Goal: Task Accomplishment & Management: Manage account settings

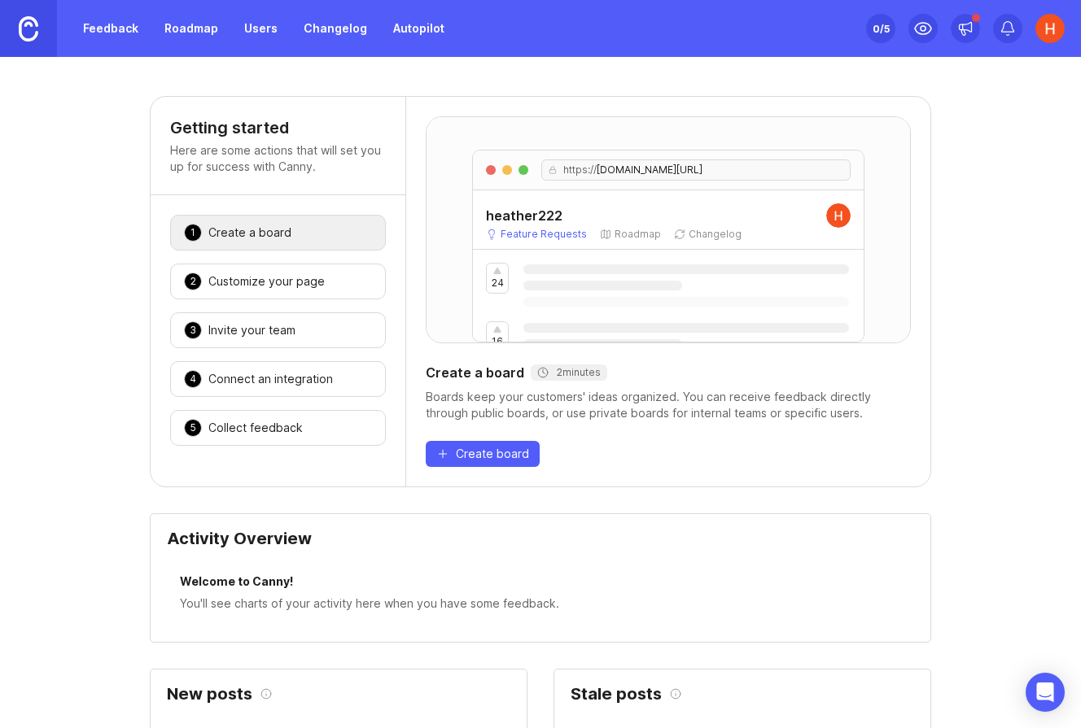
click at [1052, 41] on img at bounding box center [1049, 28] width 29 height 29
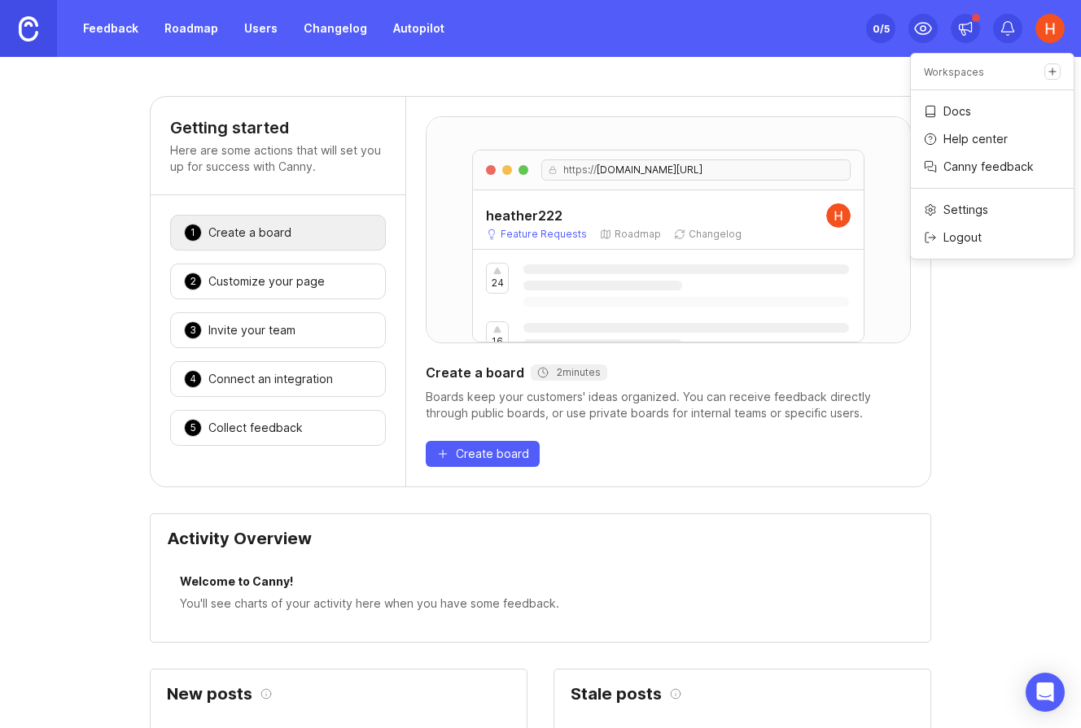
click at [979, 231] on p "Logout" at bounding box center [962, 237] width 38 height 16
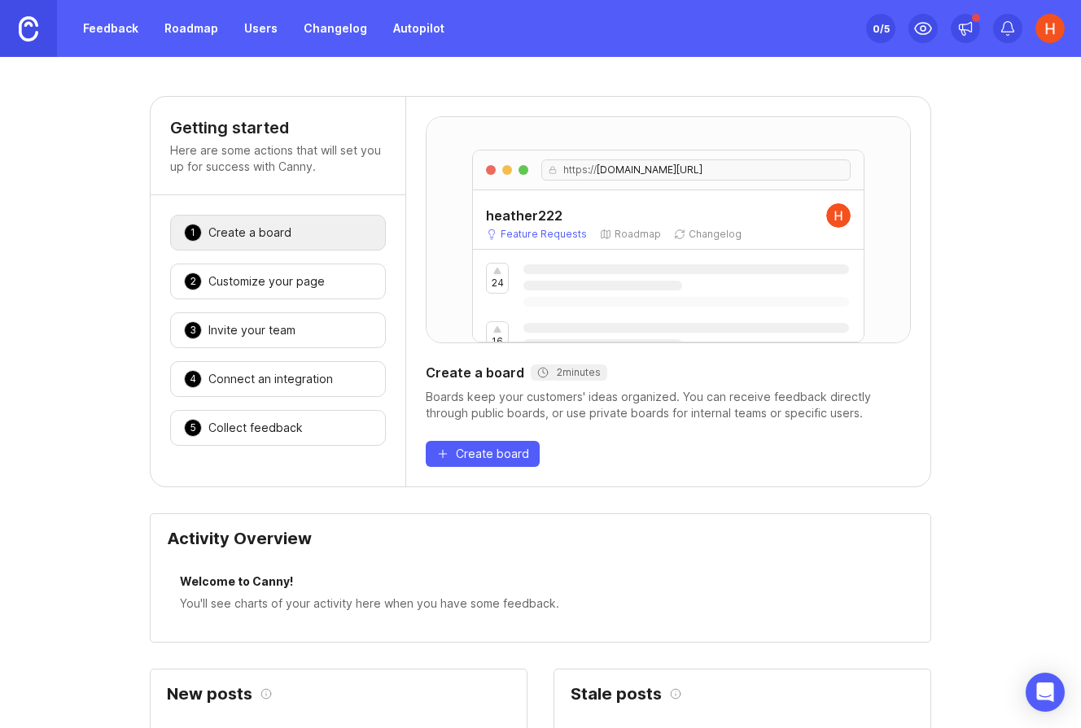
click at [104, 33] on link "Feedback" at bounding box center [110, 28] width 75 height 29
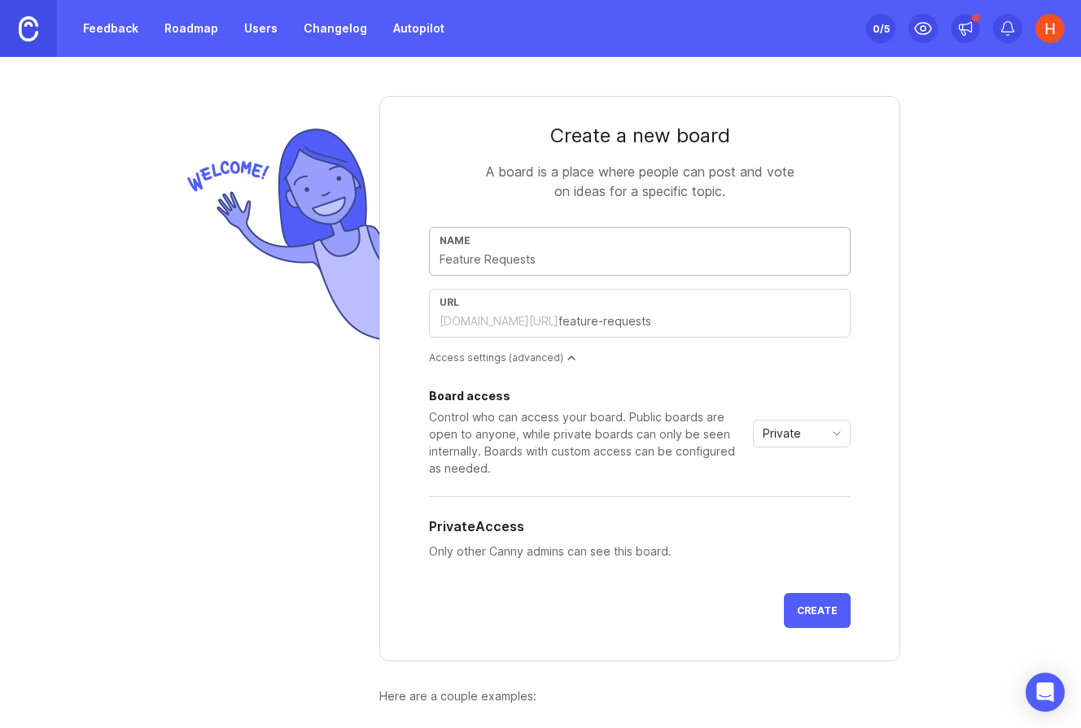
click at [475, 259] on input "text" at bounding box center [639, 260] width 400 height 18
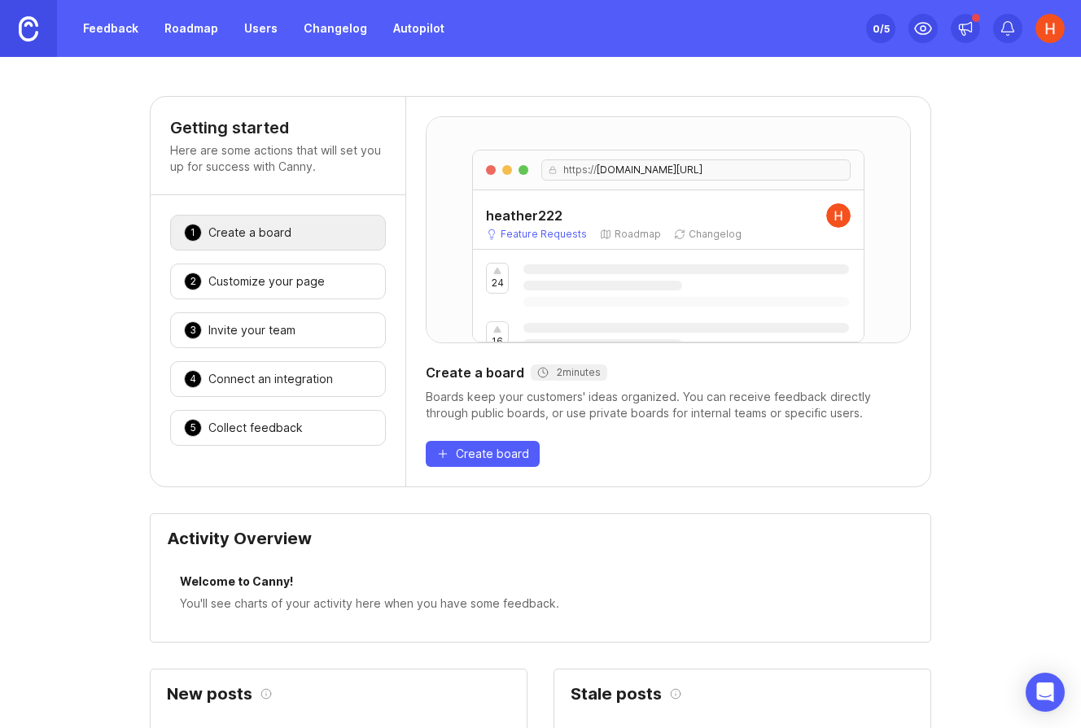
click at [1055, 28] on img at bounding box center [1049, 28] width 29 height 29
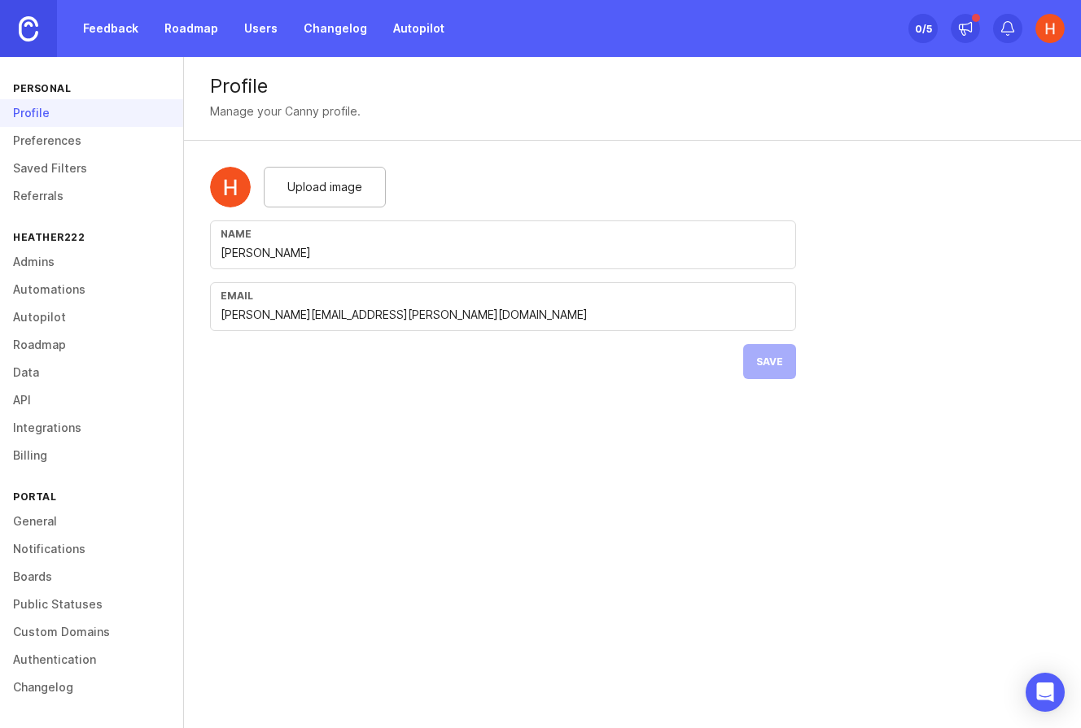
click at [56, 261] on link "Admins" at bounding box center [91, 262] width 183 height 28
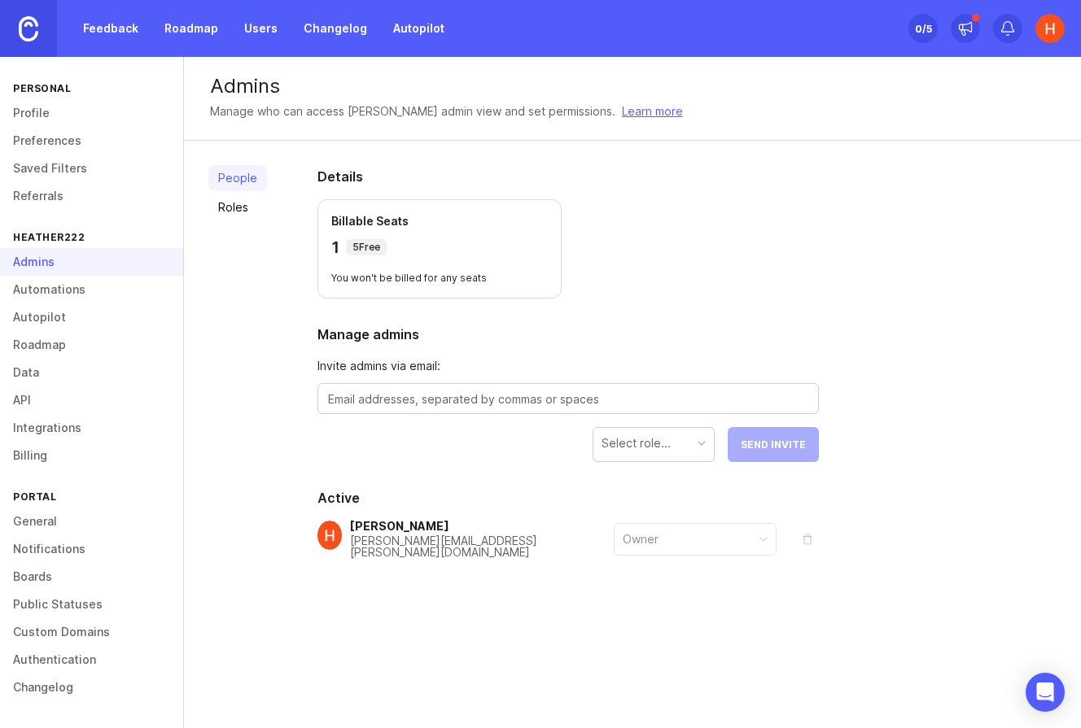
click at [417, 540] on div "[PERSON_NAME][EMAIL_ADDRESS][PERSON_NAME][DOMAIN_NAME]" at bounding box center [482, 546] width 264 height 23
drag, startPoint x: 753, startPoint y: 545, endPoint x: 789, endPoint y: 543, distance: 36.7
click at [759, 545] on div "Owner" at bounding box center [694, 539] width 161 height 31
click at [809, 540] on button "remove" at bounding box center [807, 539] width 23 height 23
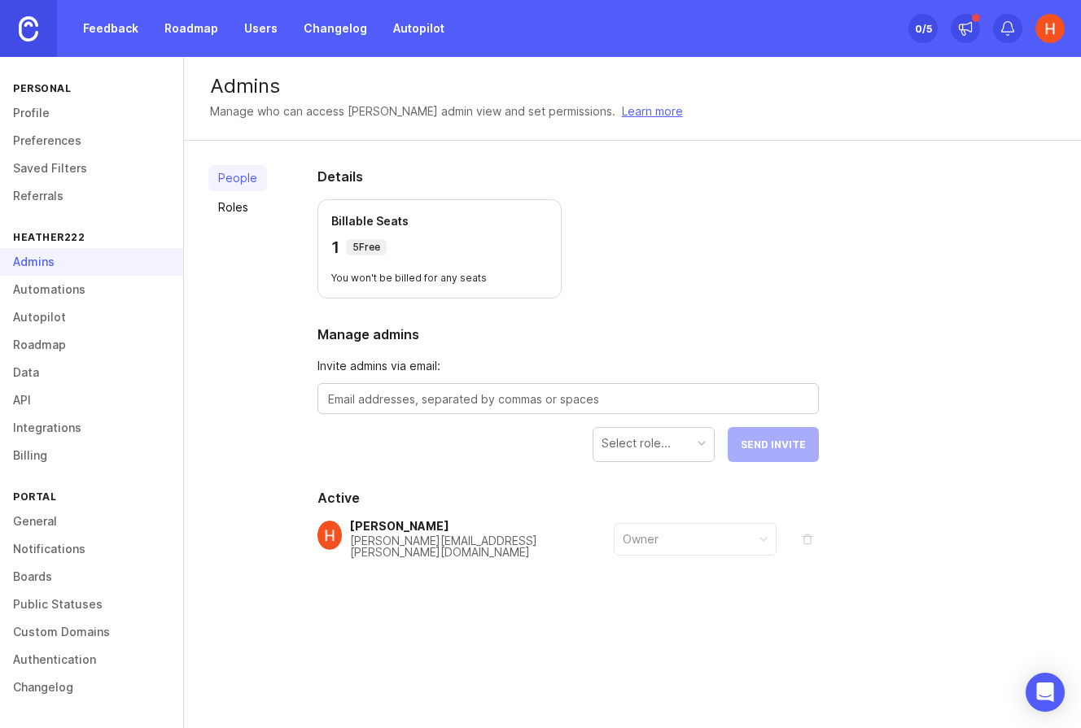
click at [809, 540] on button "remove" at bounding box center [807, 539] width 23 height 23
click at [46, 518] on link "General" at bounding box center [91, 522] width 183 height 28
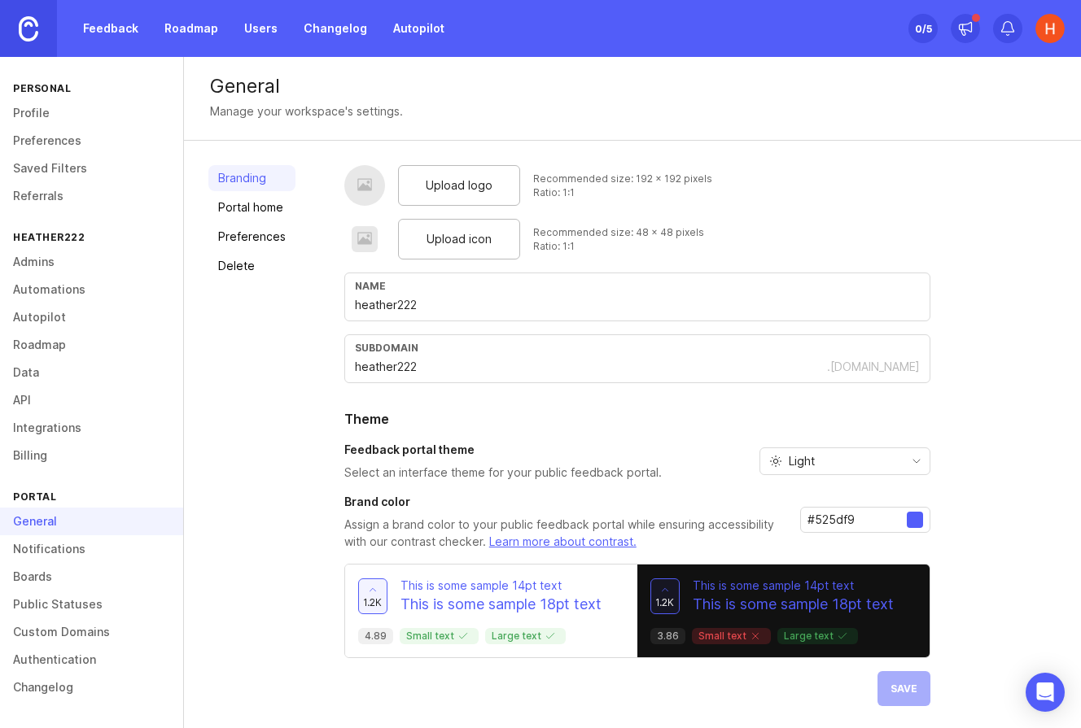
click at [42, 465] on link "Billing" at bounding box center [91, 456] width 183 height 28
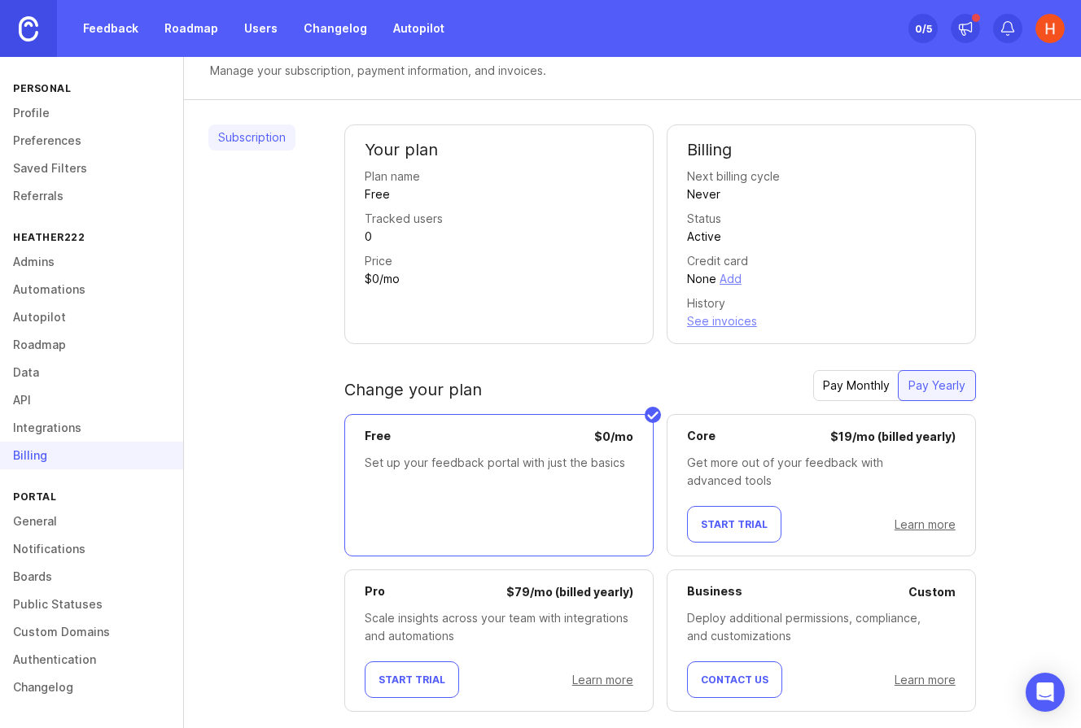
scroll to position [75, 0]
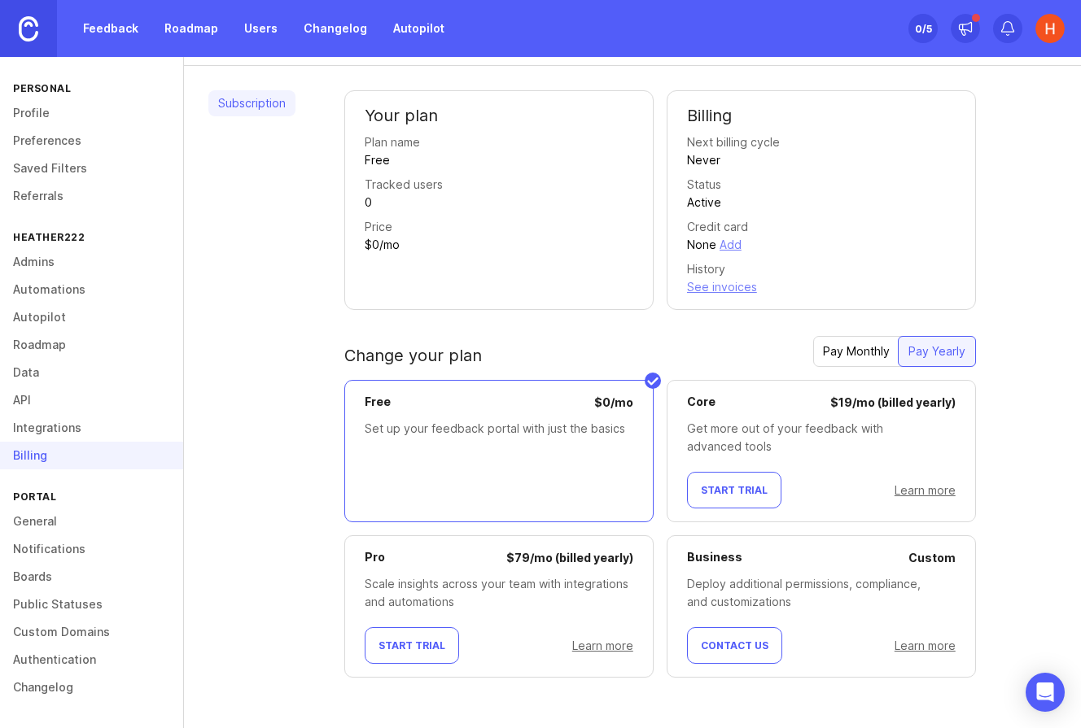
click at [64, 259] on link "Admins" at bounding box center [91, 262] width 183 height 28
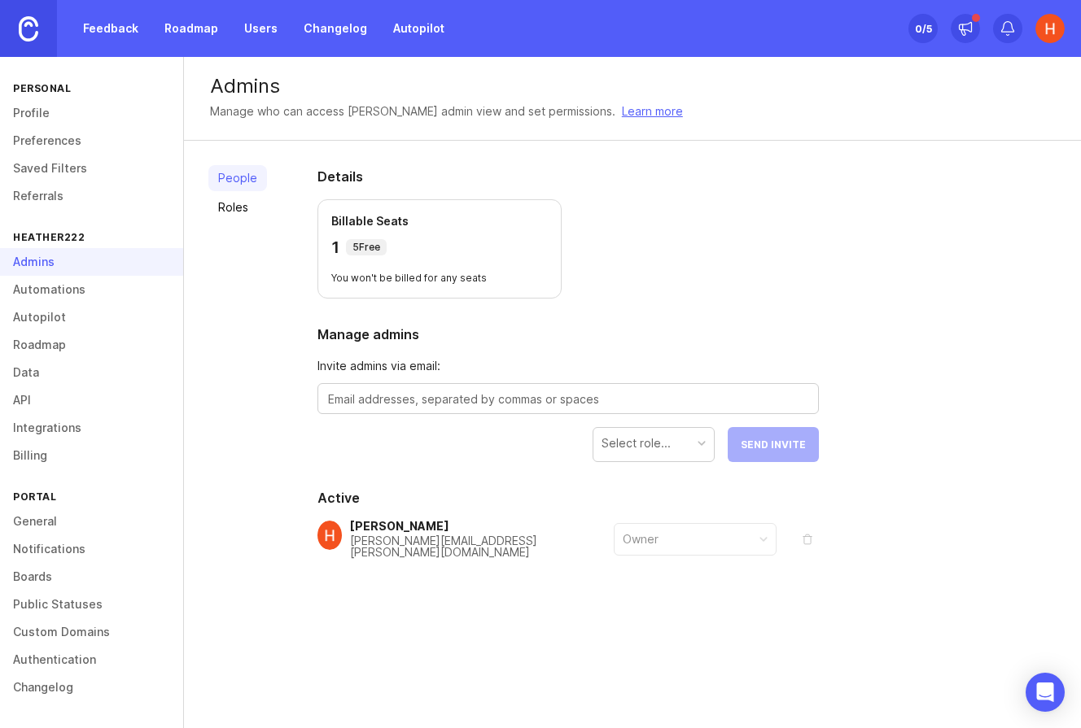
click at [234, 205] on link "Roles" at bounding box center [237, 207] width 59 height 26
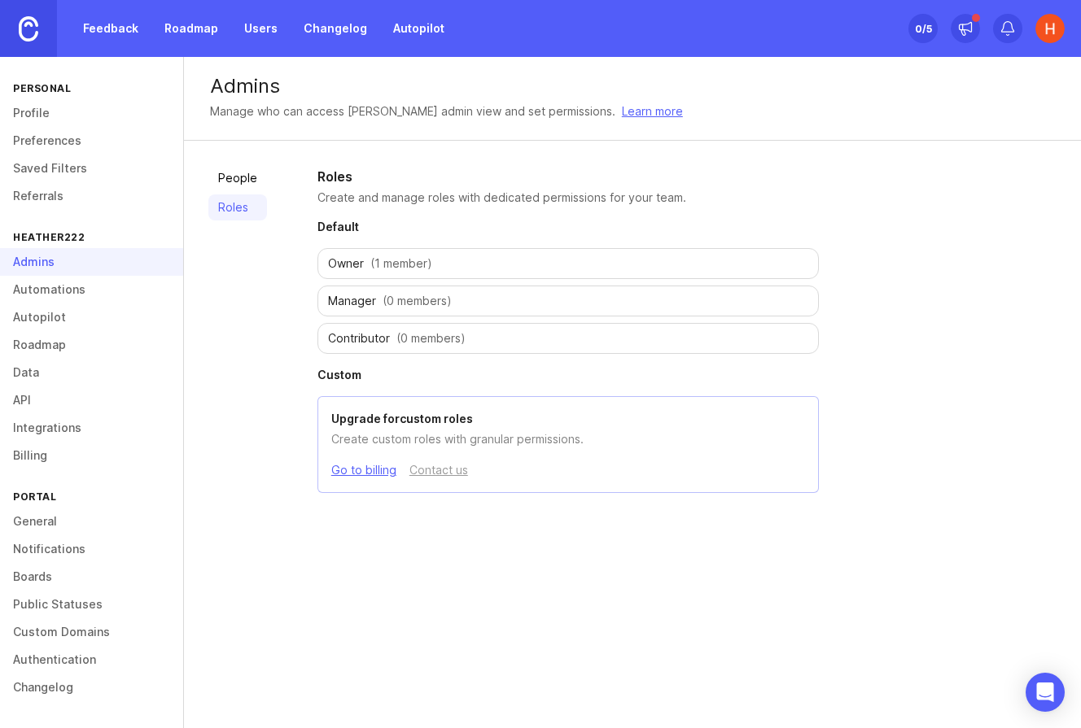
click at [237, 178] on link "People" at bounding box center [237, 178] width 59 height 26
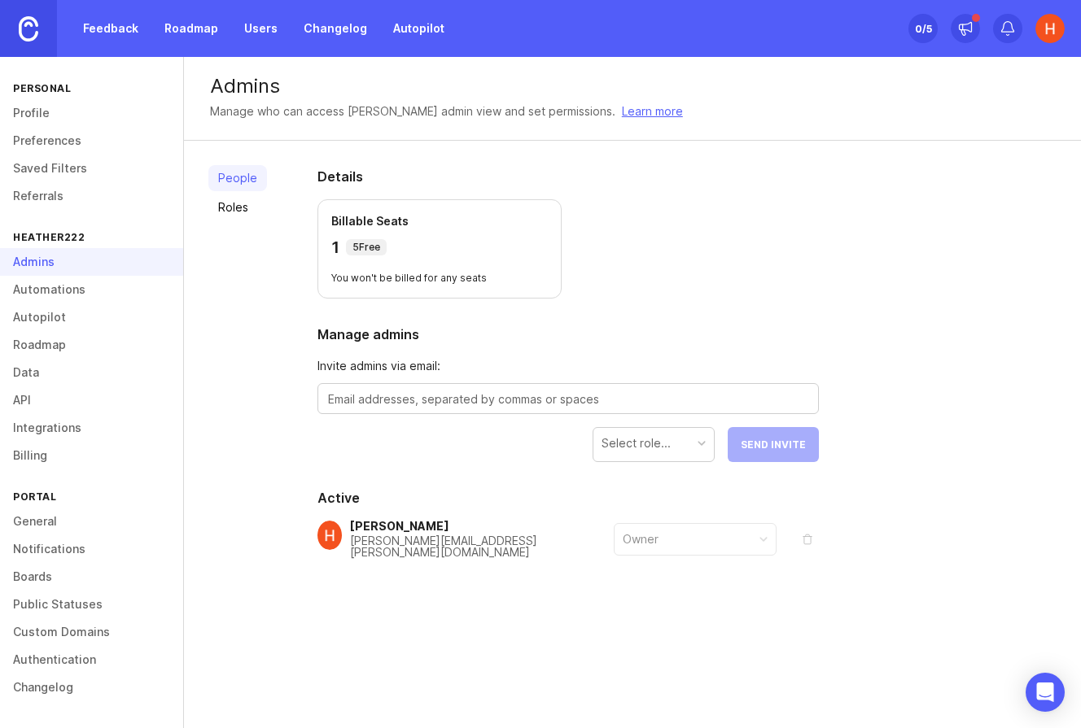
click at [51, 199] on link "Referrals" at bounding box center [91, 196] width 183 height 28
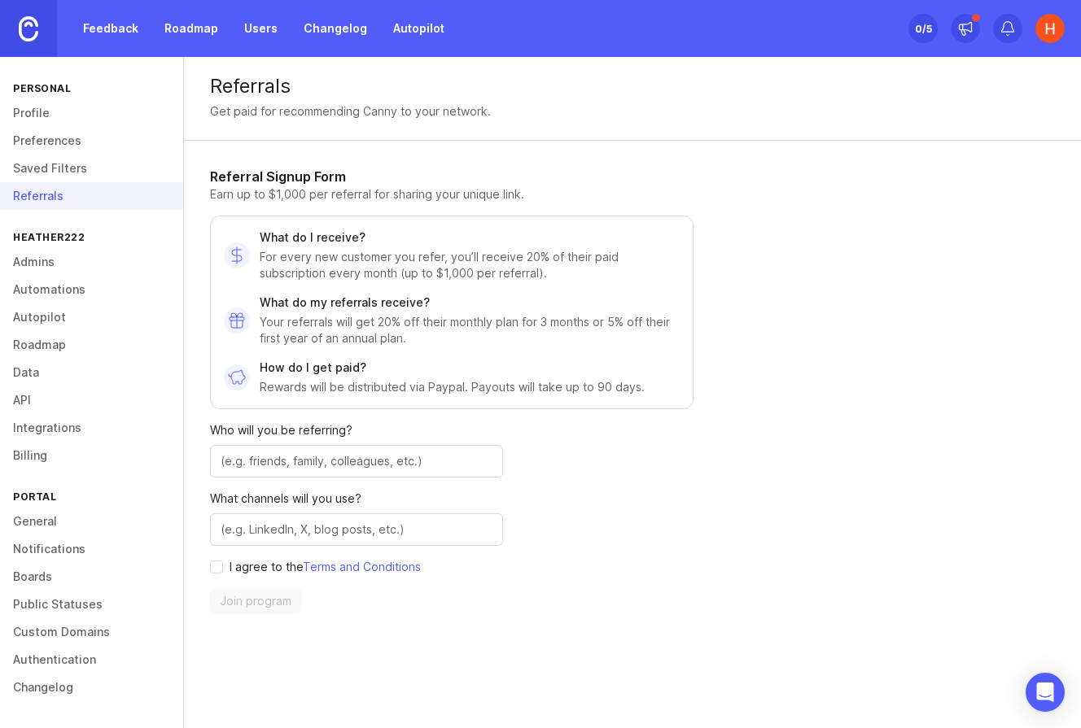
click at [52, 260] on link "Admins" at bounding box center [91, 262] width 183 height 28
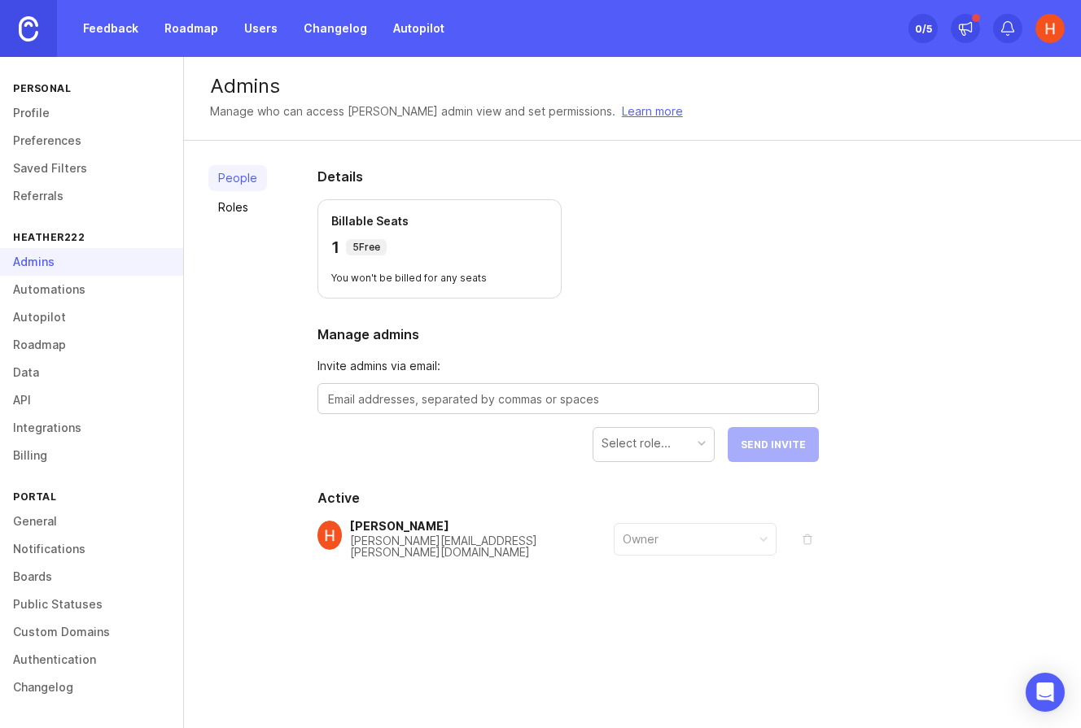
click at [70, 676] on link "Changelog" at bounding box center [91, 688] width 183 height 28
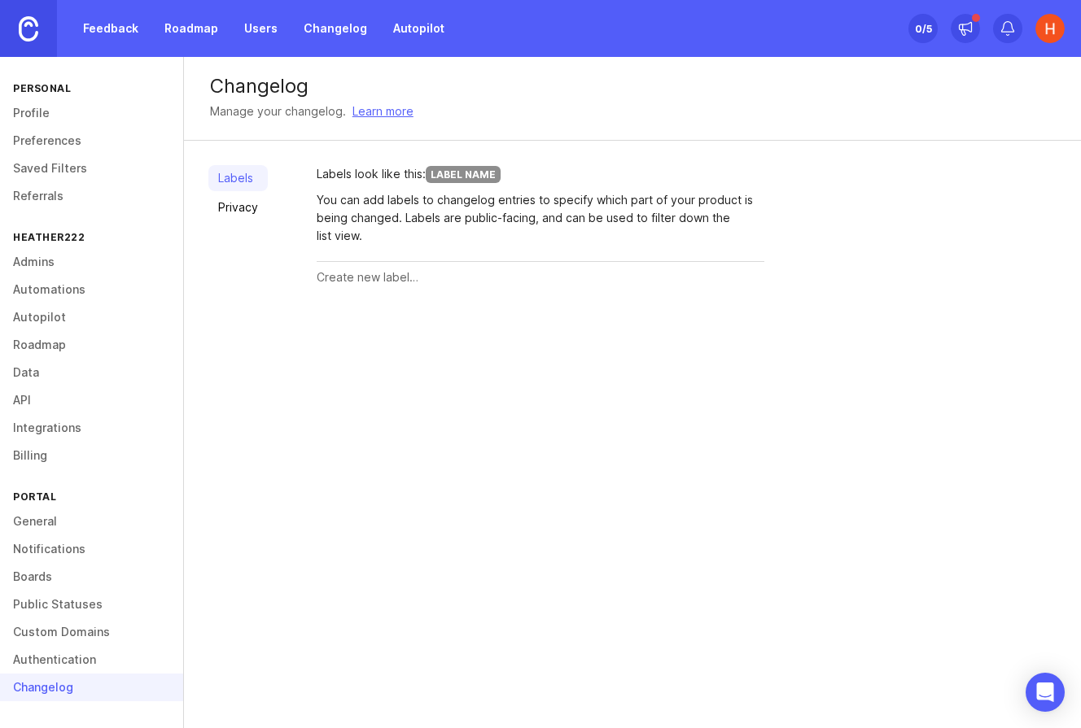
click at [59, 513] on link "General" at bounding box center [91, 522] width 183 height 28
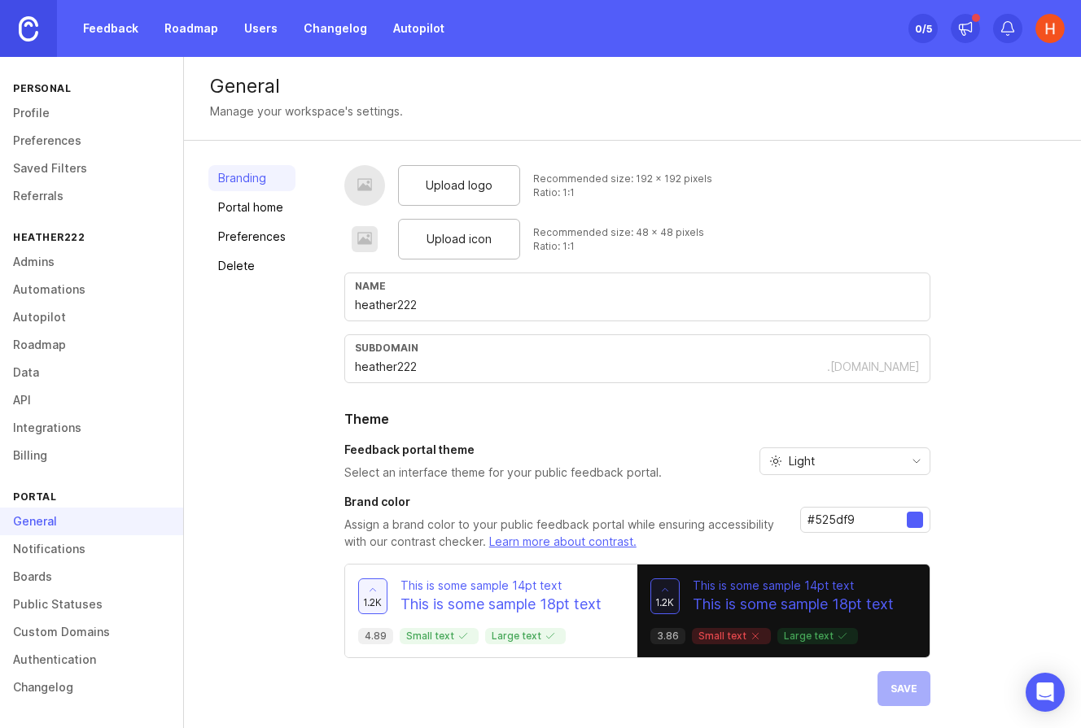
click at [74, 255] on link "Admins" at bounding box center [91, 262] width 183 height 28
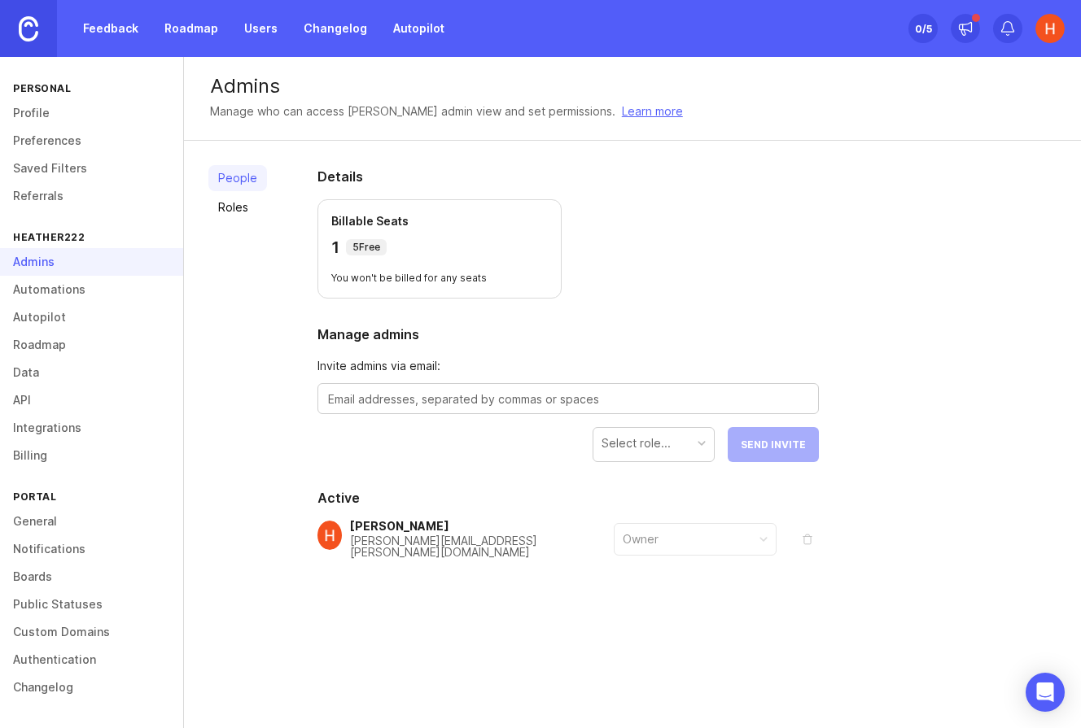
click at [460, 548] on div "[PERSON_NAME][EMAIL_ADDRESS][PERSON_NAME][DOMAIN_NAME]" at bounding box center [482, 546] width 264 height 23
click at [808, 540] on button "remove" at bounding box center [807, 539] width 23 height 23
click at [810, 540] on button "remove" at bounding box center [807, 539] width 23 height 23
click at [58, 121] on link "Profile" at bounding box center [91, 113] width 183 height 28
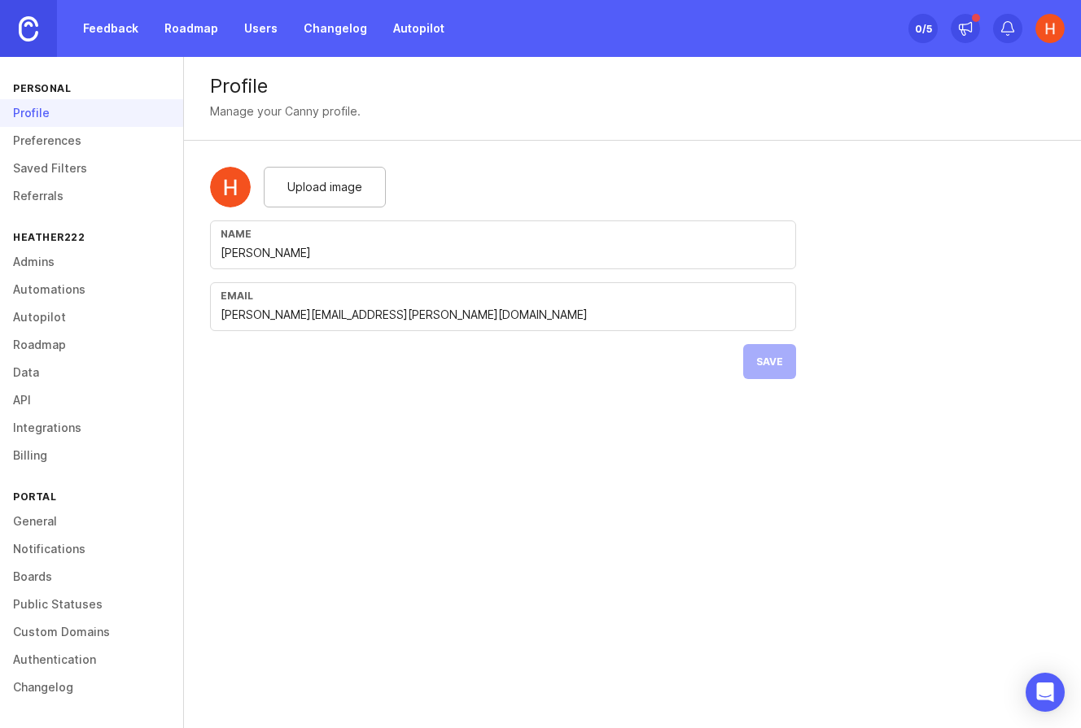
click at [56, 143] on link "Preferences" at bounding box center [91, 141] width 183 height 28
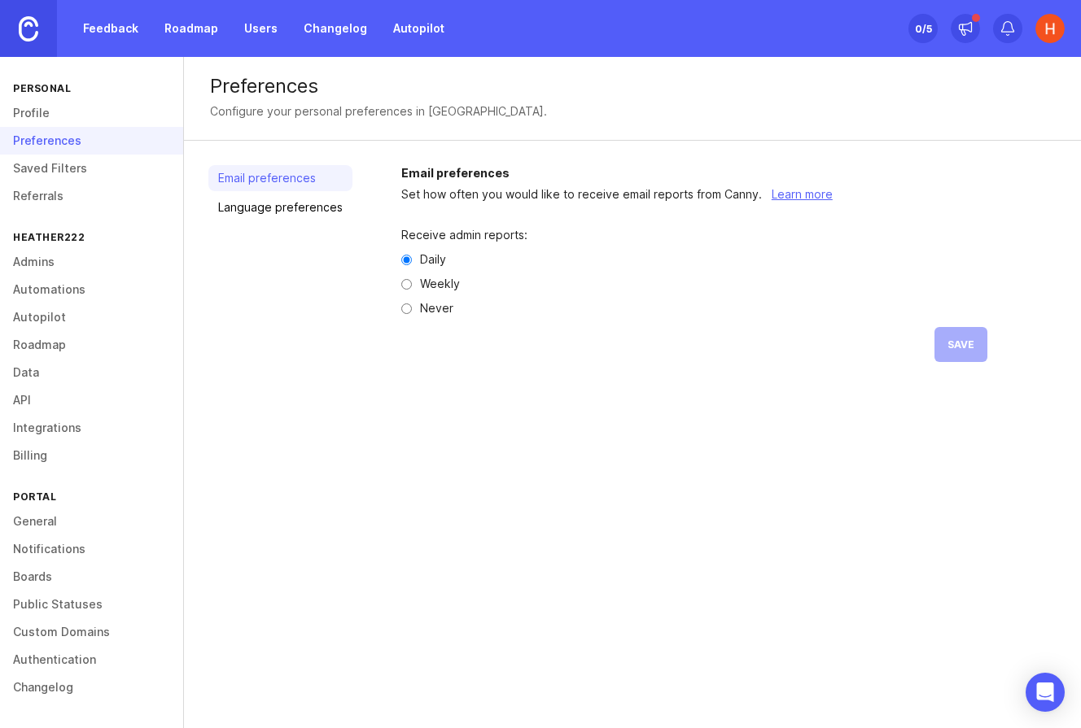
click at [55, 117] on link "Profile" at bounding box center [91, 113] width 183 height 28
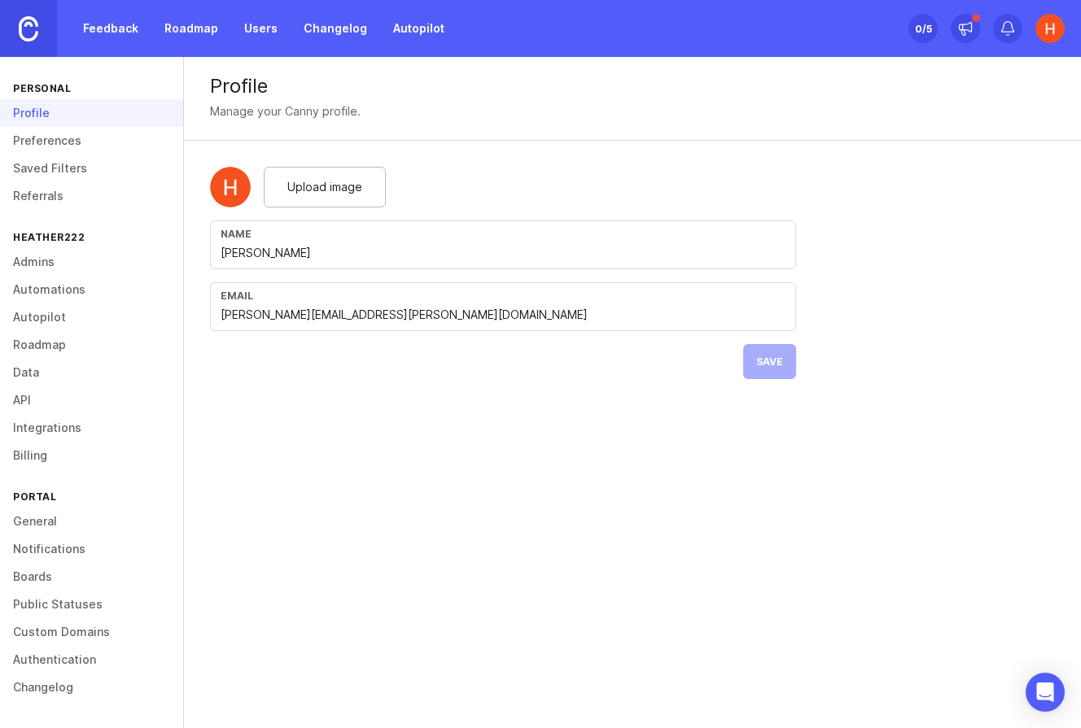
click at [56, 140] on link "Preferences" at bounding box center [91, 141] width 183 height 28
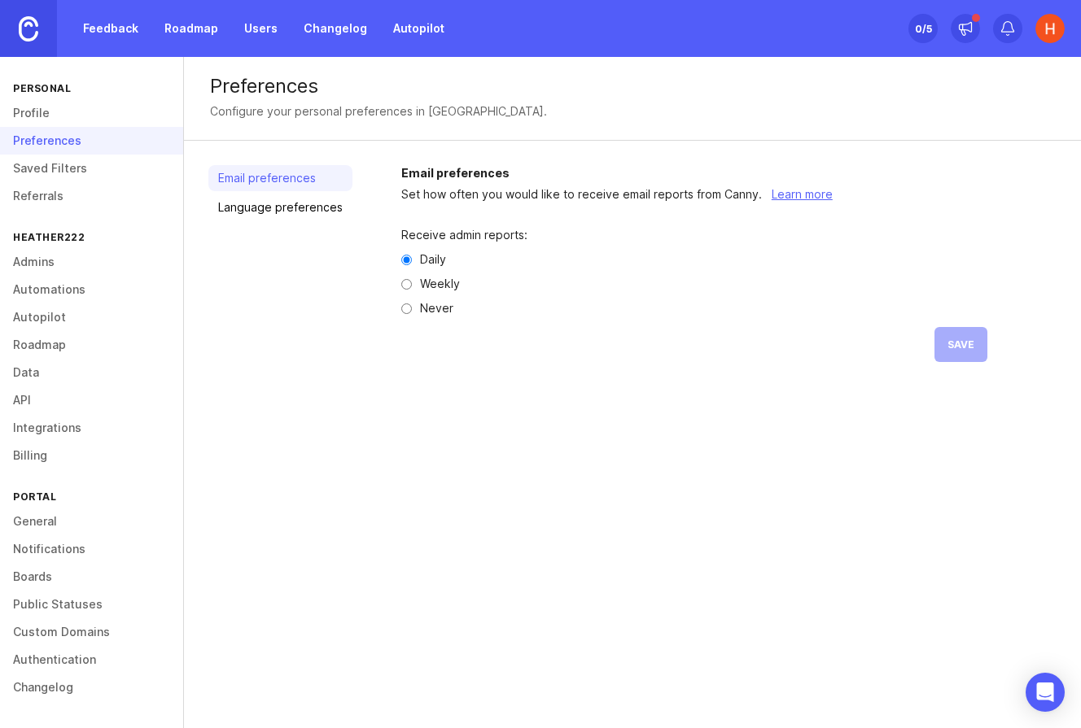
click at [56, 173] on link "Saved Filters" at bounding box center [91, 169] width 183 height 28
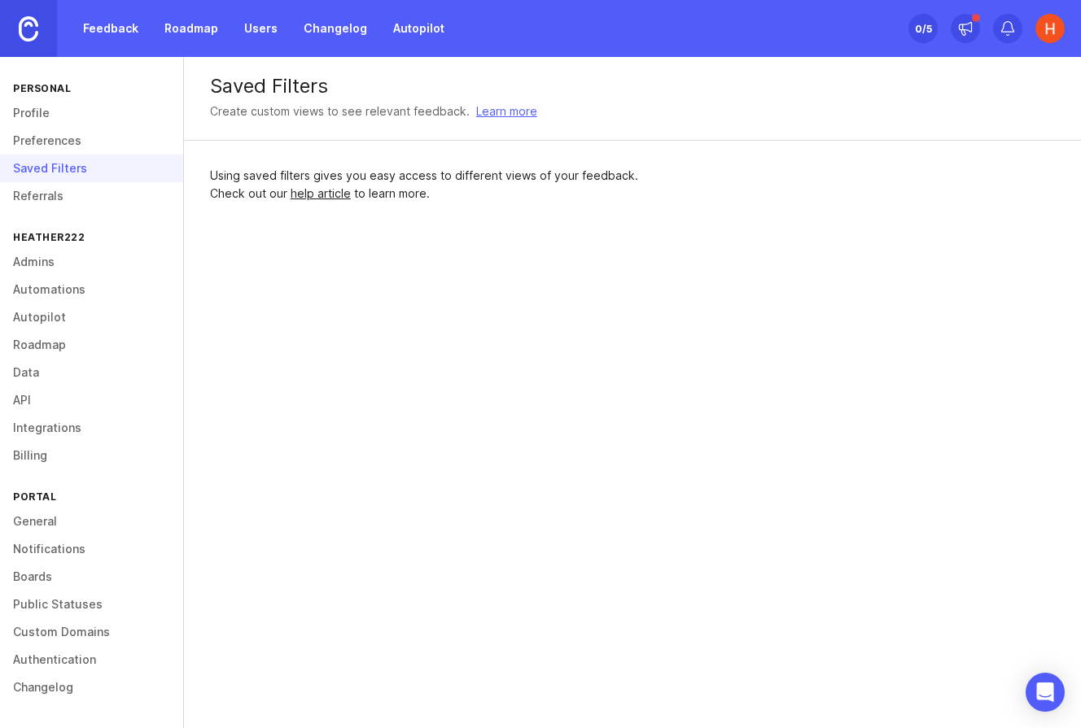
click at [55, 197] on link "Referrals" at bounding box center [91, 196] width 183 height 28
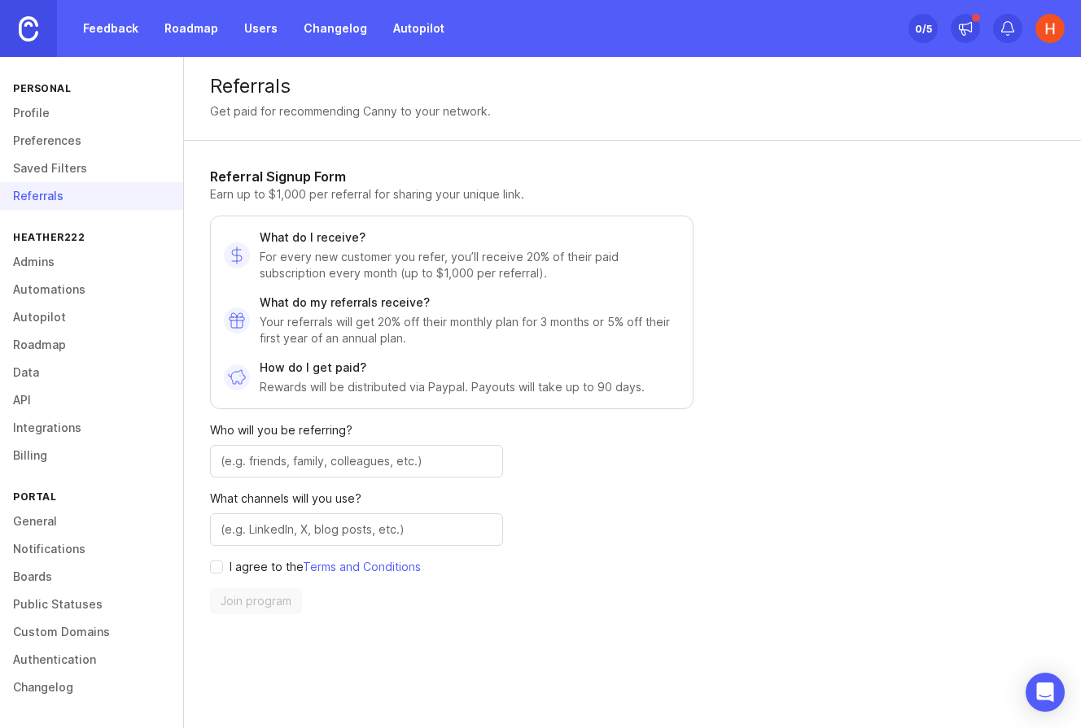
click at [55, 267] on link "Admins" at bounding box center [91, 262] width 183 height 28
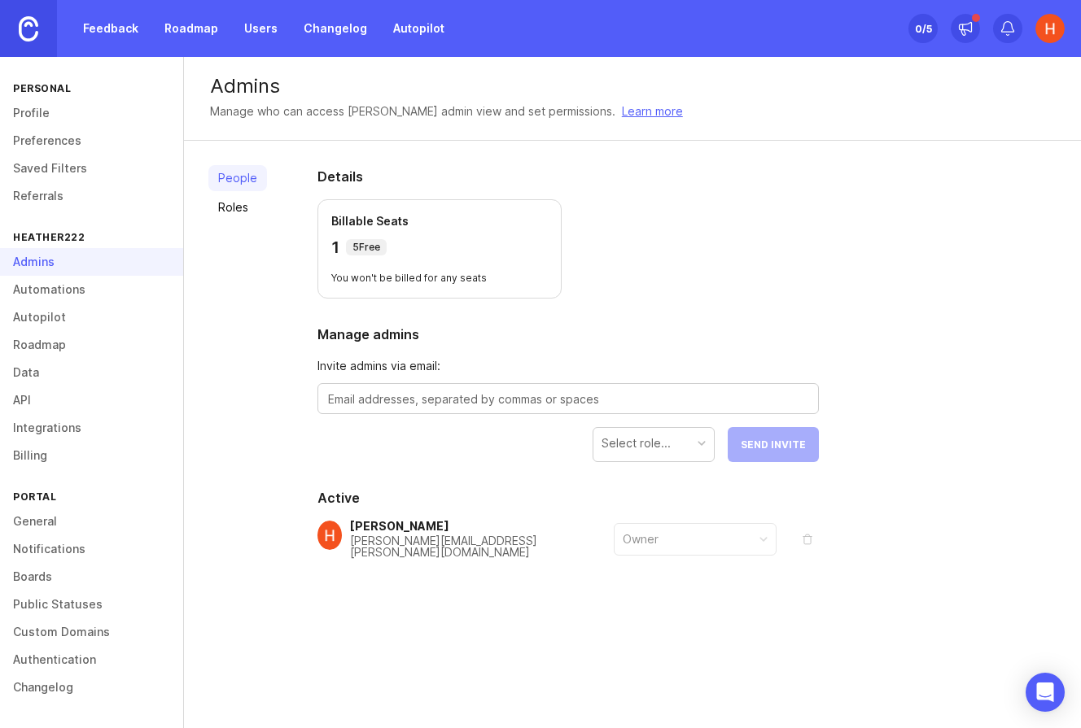
click at [46, 295] on link "Automations" at bounding box center [91, 290] width 183 height 28
click at [46, 319] on link "Autopilot" at bounding box center [91, 318] width 183 height 28
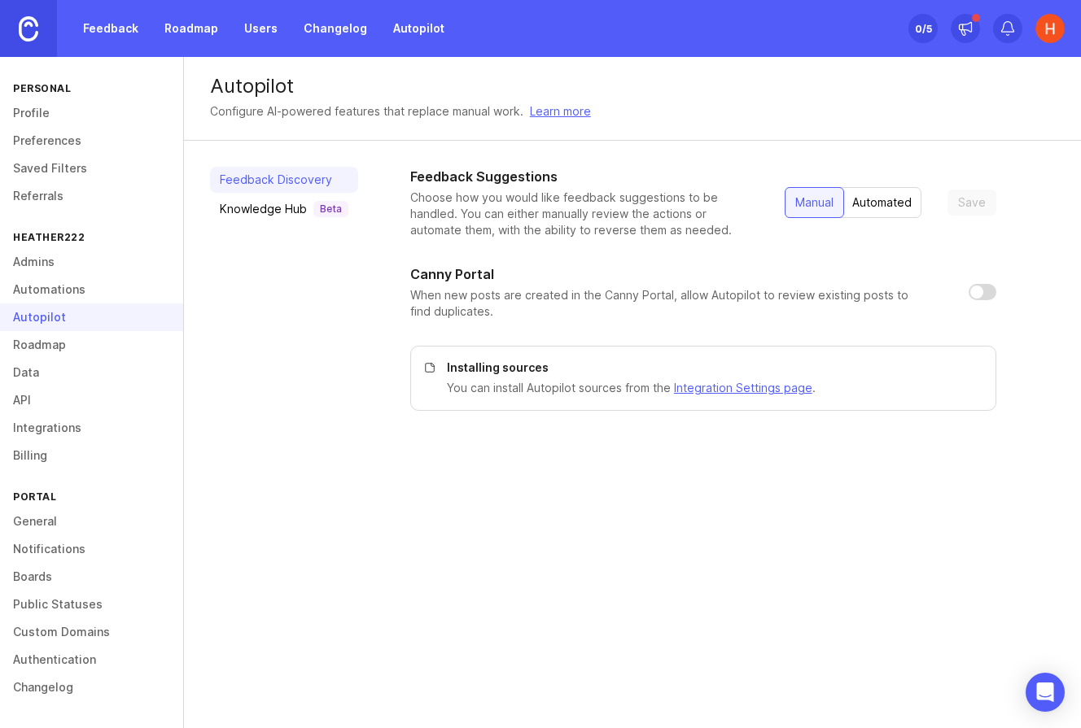
click at [46, 521] on link "General" at bounding box center [91, 522] width 183 height 28
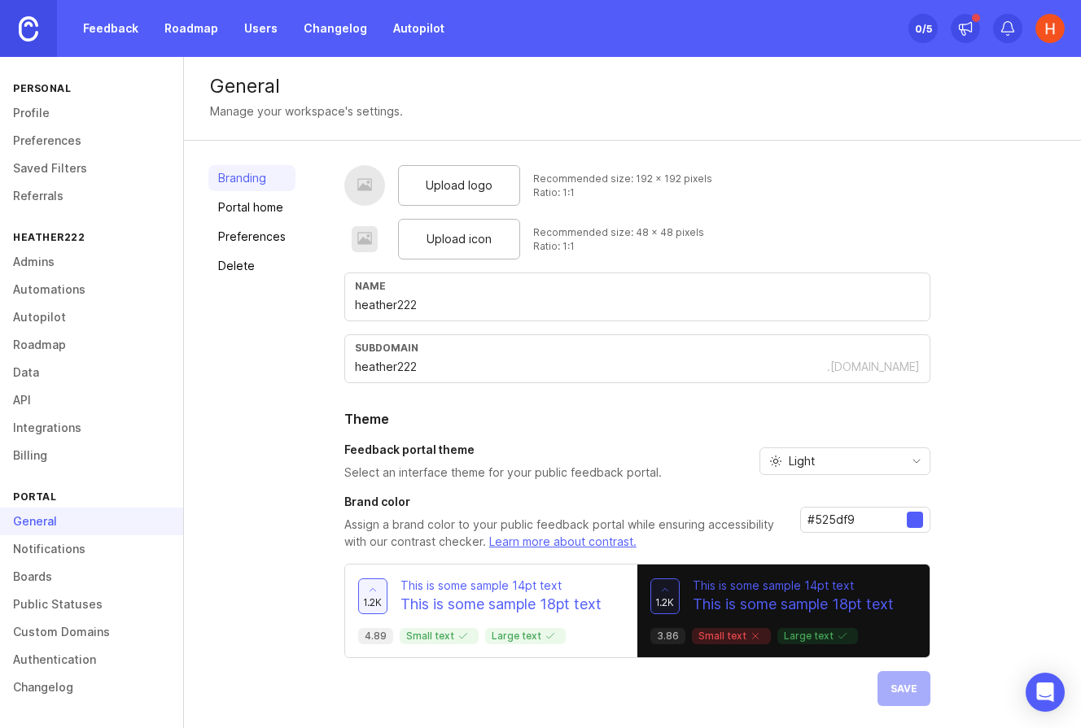
click at [243, 260] on link "Delete" at bounding box center [251, 266] width 87 height 26
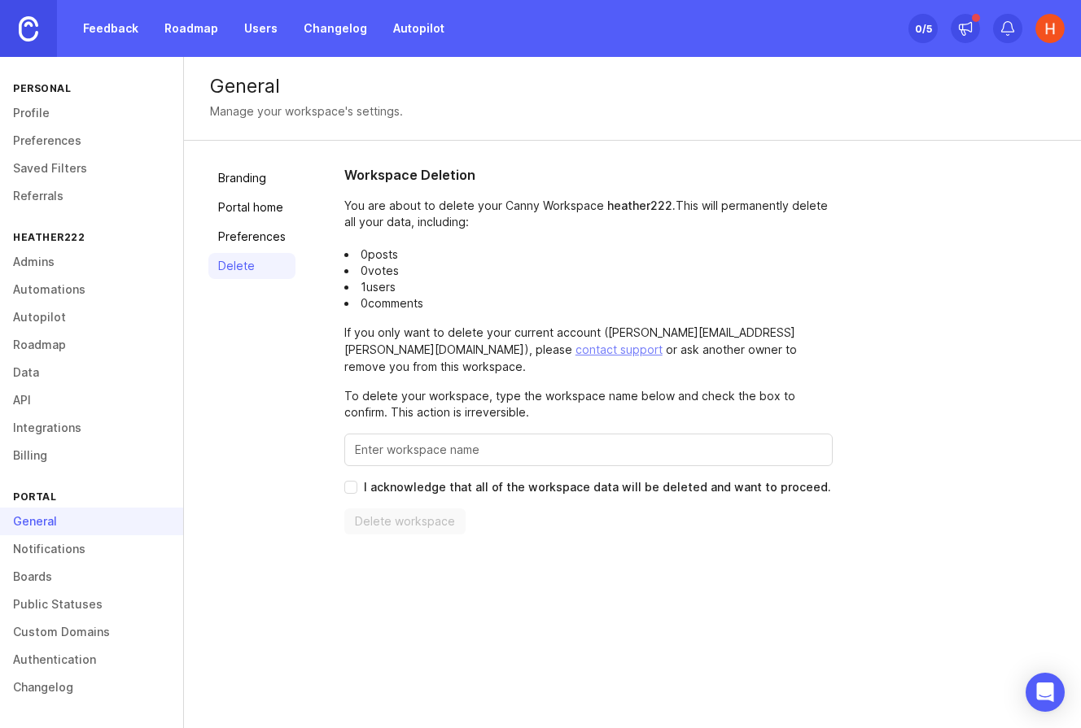
click at [350, 481] on input "I acknowledge that all of the workspace data will be deleted and want to procee…" at bounding box center [350, 487] width 13 height 13
checkbox input "true"
click at [430, 441] on input "Enter this workspace's name to confirm" at bounding box center [588, 450] width 467 height 18
click at [355, 513] on span "Delete workspace" at bounding box center [405, 521] width 100 height 16
click at [386, 441] on input "Enter this workspace's name to confirm" at bounding box center [588, 450] width 467 height 18
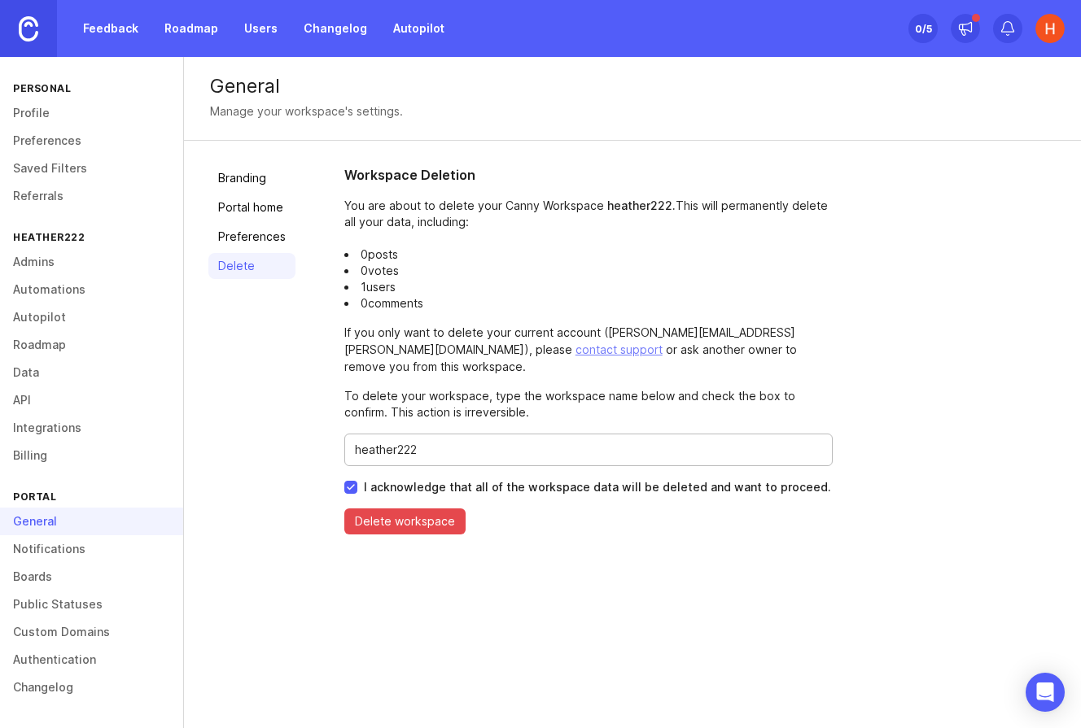
type input "heather222"
click at [405, 513] on span "Delete workspace" at bounding box center [405, 521] width 100 height 16
